Goal: Task Accomplishment & Management: Use online tool/utility

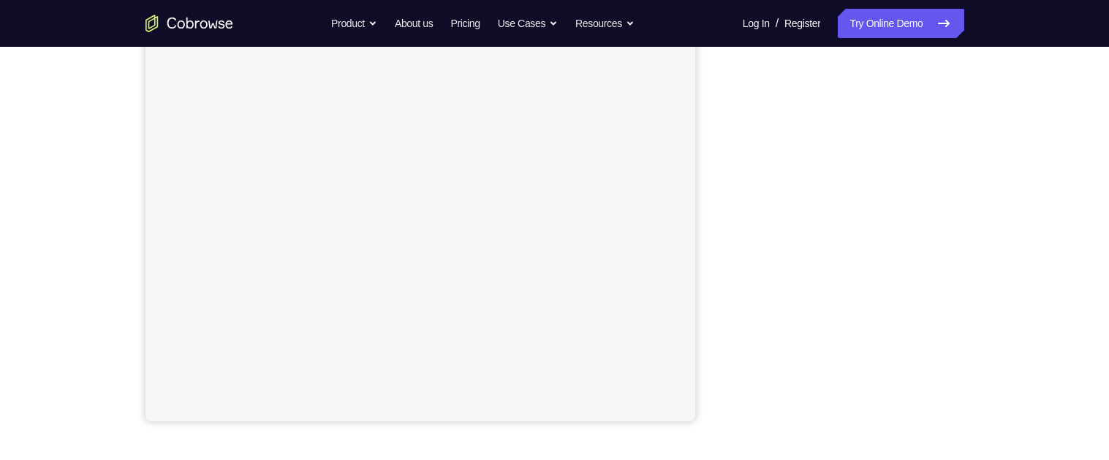
scroll to position [261, 0]
click at [1025, 118] on div "Your Support Agent Your Customer Web iOS Android Next Steps We’d be happy to gi…" at bounding box center [554, 268] width 1109 height 964
click at [1038, 118] on div "Your Support Agent Your Customer Web iOS Android Next Steps We’d be happy to gi…" at bounding box center [554, 268] width 1109 height 964
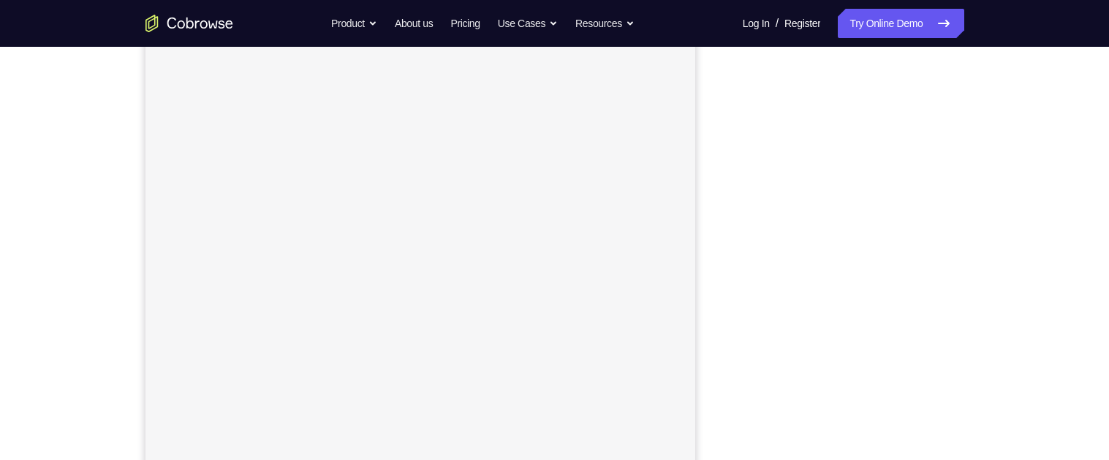
scroll to position [181, 0]
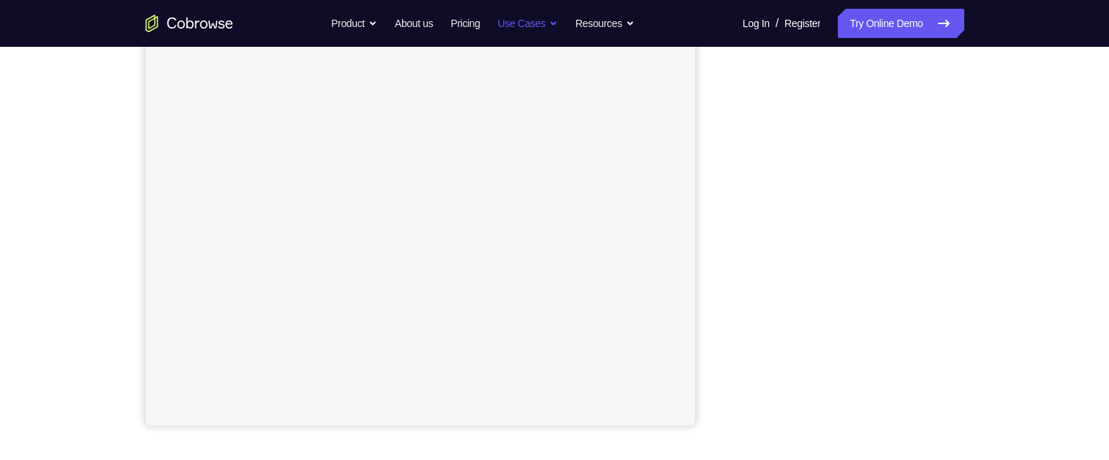
scroll to position [275, 0]
click at [1099, 222] on div "Your Support Agent Your Customer Web iOS Android Next Steps We’d be happy to gi…" at bounding box center [554, 254] width 1109 height 964
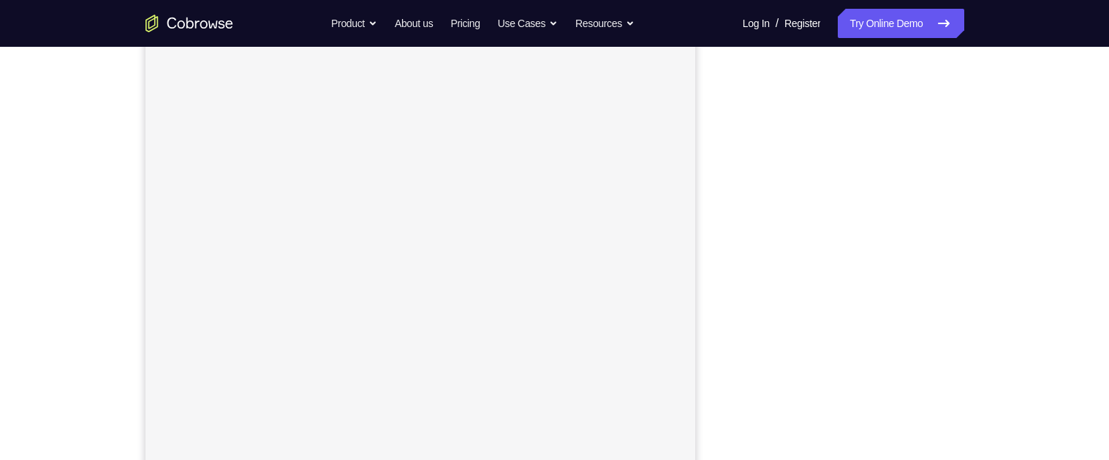
scroll to position [186, 0]
click at [920, 14] on link "Try Online Demo" at bounding box center [901, 23] width 126 height 29
click at [1104, 307] on div "Your Support Agent Your Customer Web iOS Android Next Steps We’d be happy to gi…" at bounding box center [554, 343] width 1109 height 964
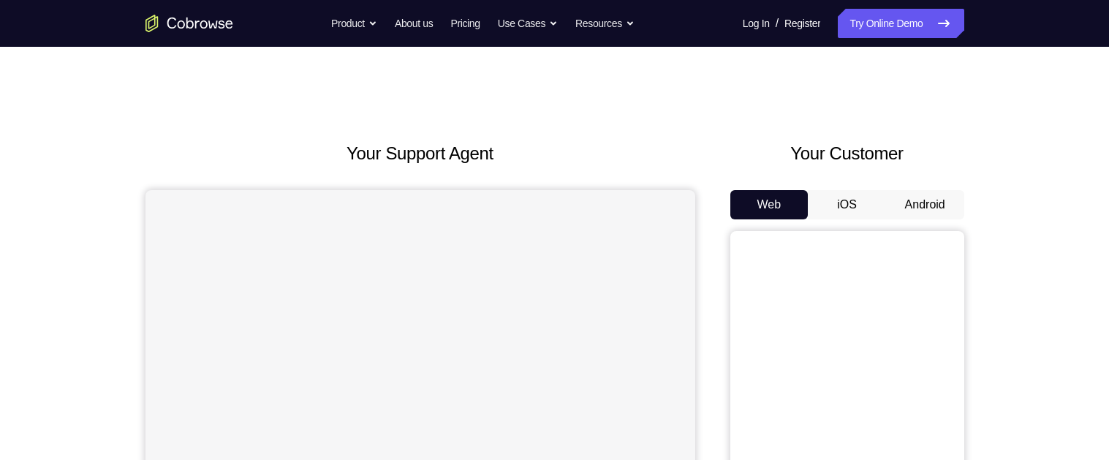
scroll to position [43, 0]
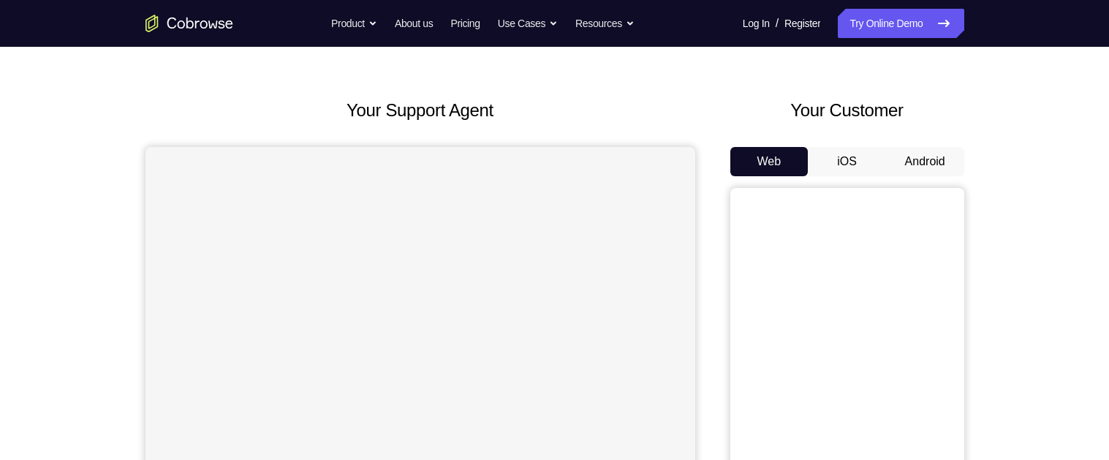
click at [926, 154] on button "Android" at bounding box center [925, 161] width 78 height 29
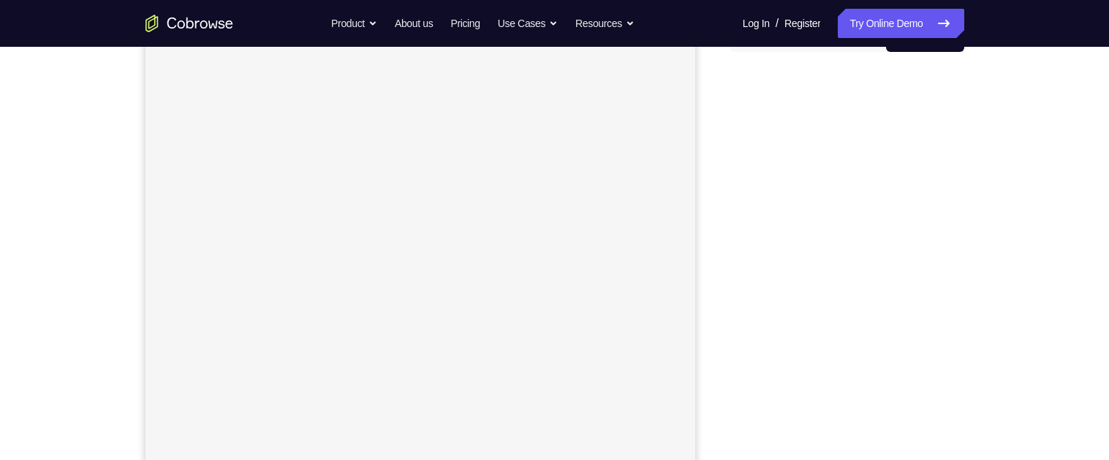
scroll to position [166, 0]
click at [890, 26] on link "Try Online Demo" at bounding box center [901, 23] width 126 height 29
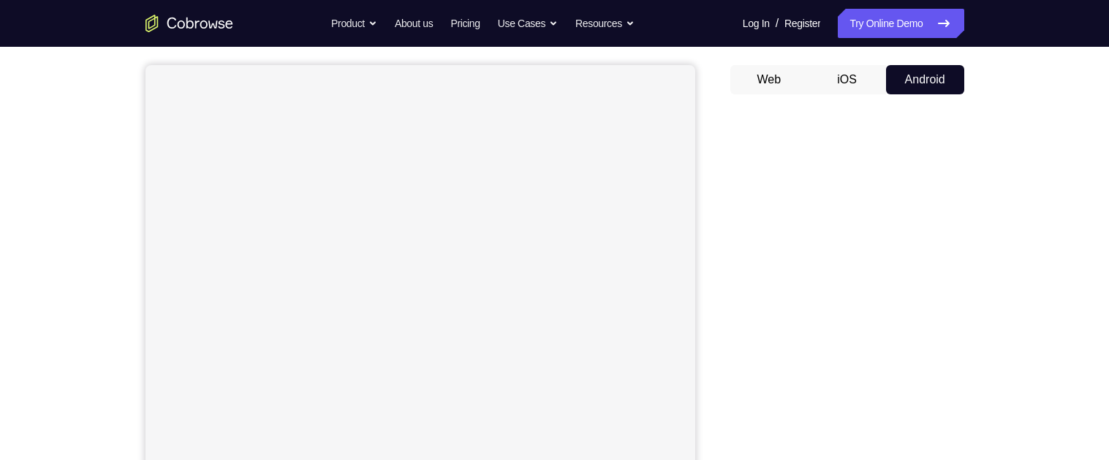
scroll to position [119, 0]
click at [704, 319] on div "Your Support Agent Your Customer Web iOS Android" at bounding box center [554, 291] width 819 height 540
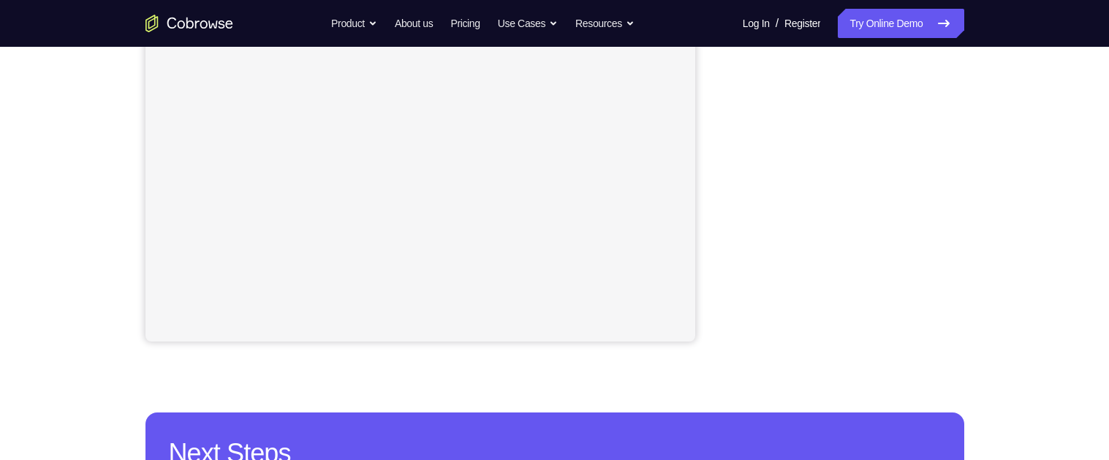
scroll to position [368, 0]
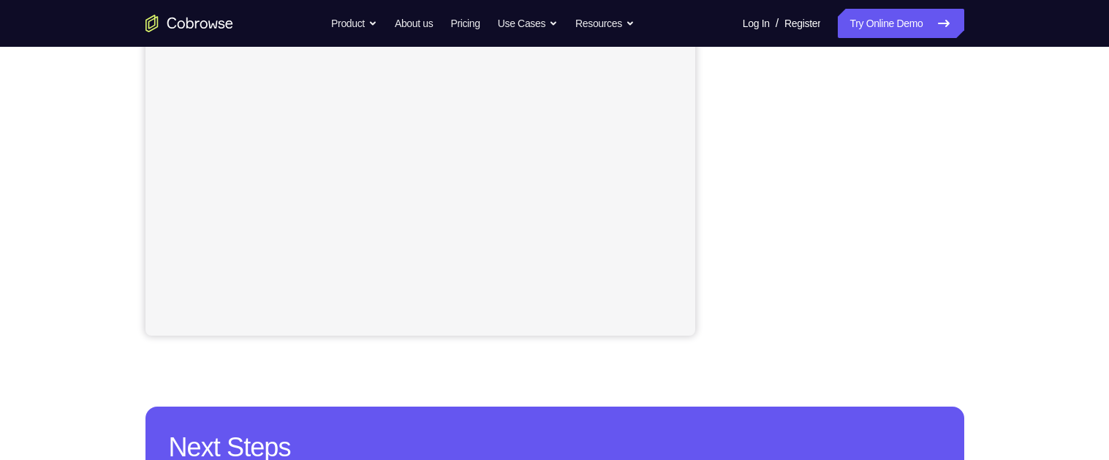
click at [985, 194] on div "Your Support Agent Your Customer Web iOS Android Next Steps We’d be happy to gi…" at bounding box center [554, 185] width 935 height 964
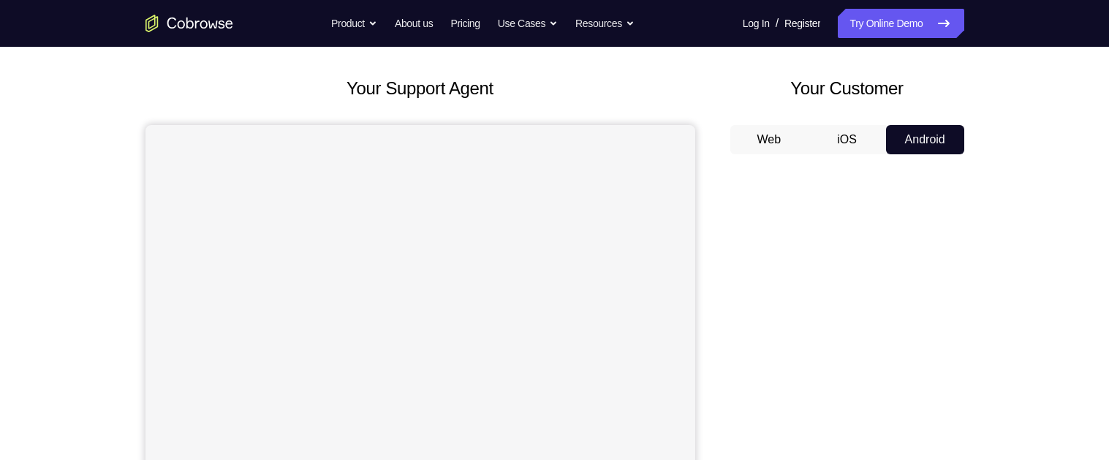
scroll to position [64, 0]
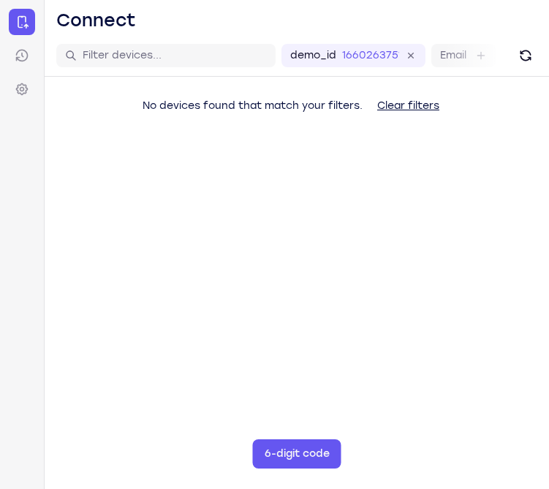
click at [395, 212] on main "demo_id 1660263751 1660263751 Email User ID Device ID Device name 6-digit code …" at bounding box center [297, 279] width 504 height 489
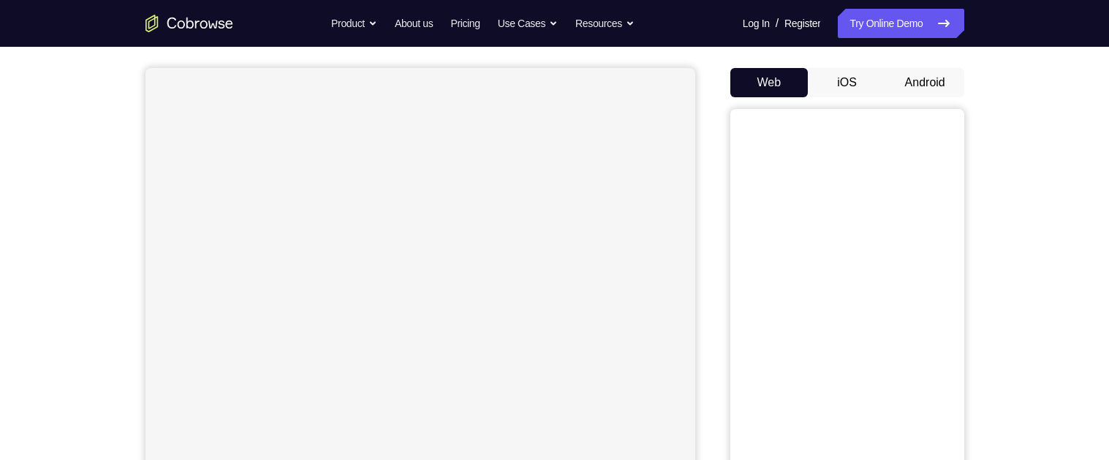
scroll to position [122, 0]
click at [915, 81] on button "Android" at bounding box center [925, 82] width 78 height 29
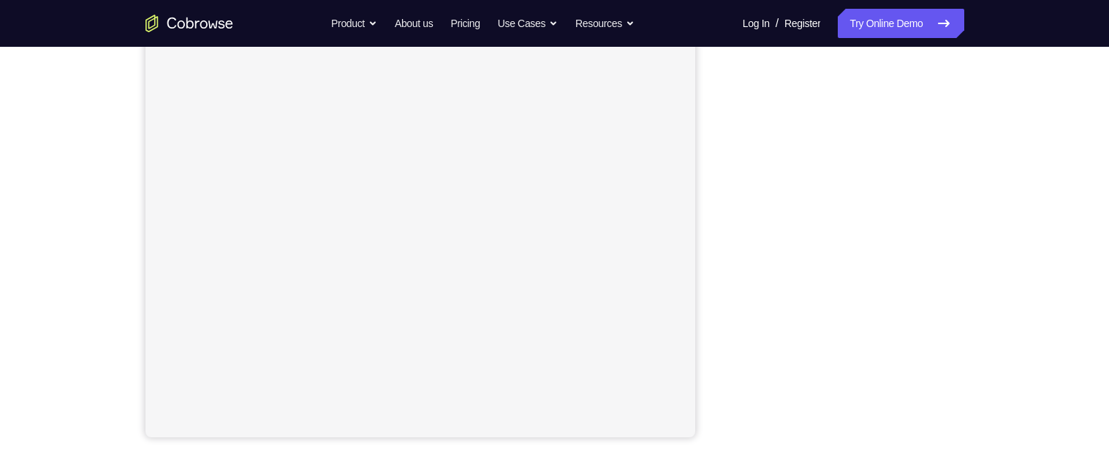
scroll to position [246, 0]
click at [996, 170] on div "Your Support Agent Your Customer Web iOS Android Next Steps We’d be happy to gi…" at bounding box center [554, 282] width 935 height 964
